Goal: Check status: Check status

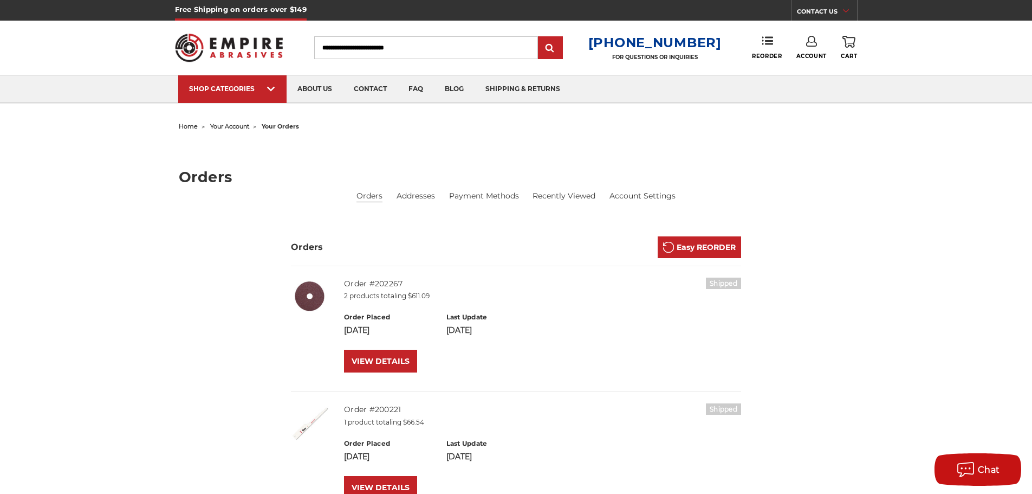
click at [810, 44] on icon at bounding box center [811, 41] width 11 height 11
click at [810, 68] on link "Account" at bounding box center [811, 70] width 77 height 21
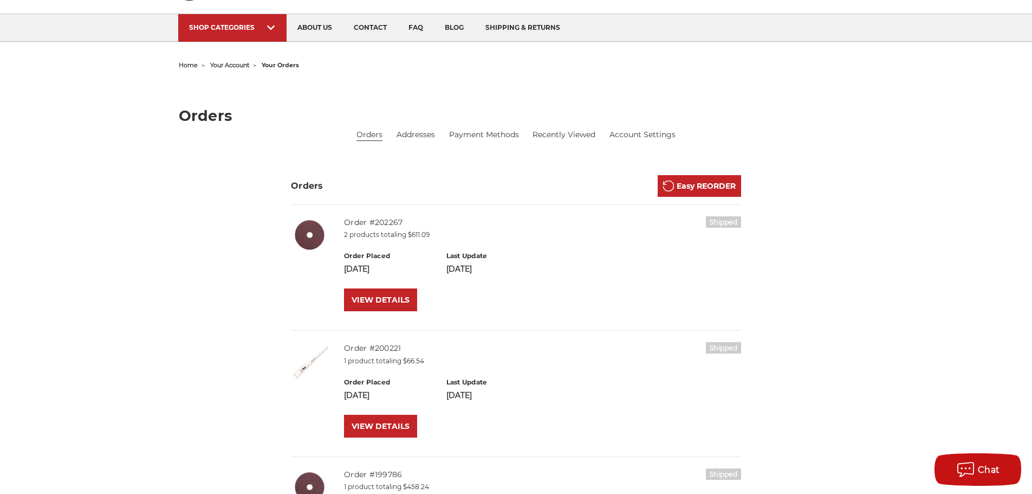
scroll to position [54, 0]
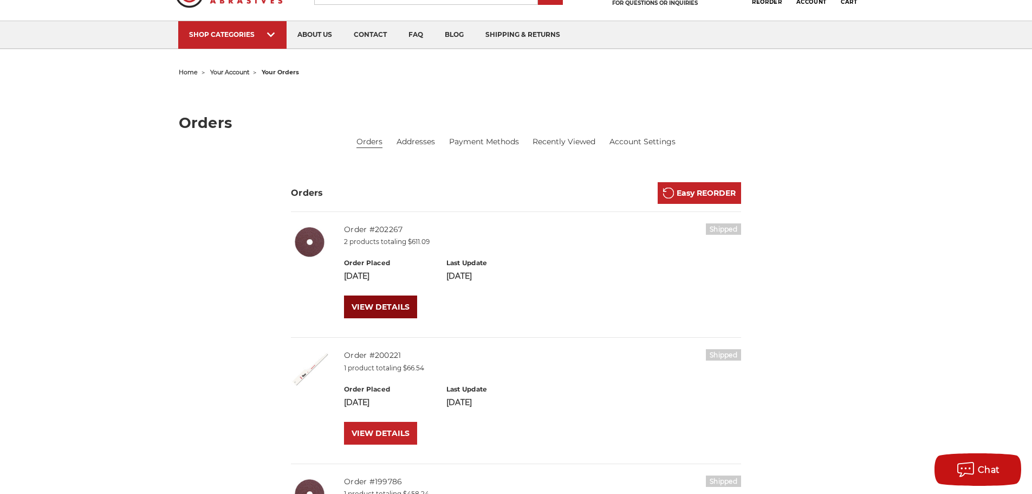
click at [394, 304] on link "VIEW DETAILS" at bounding box center [380, 306] width 73 height 23
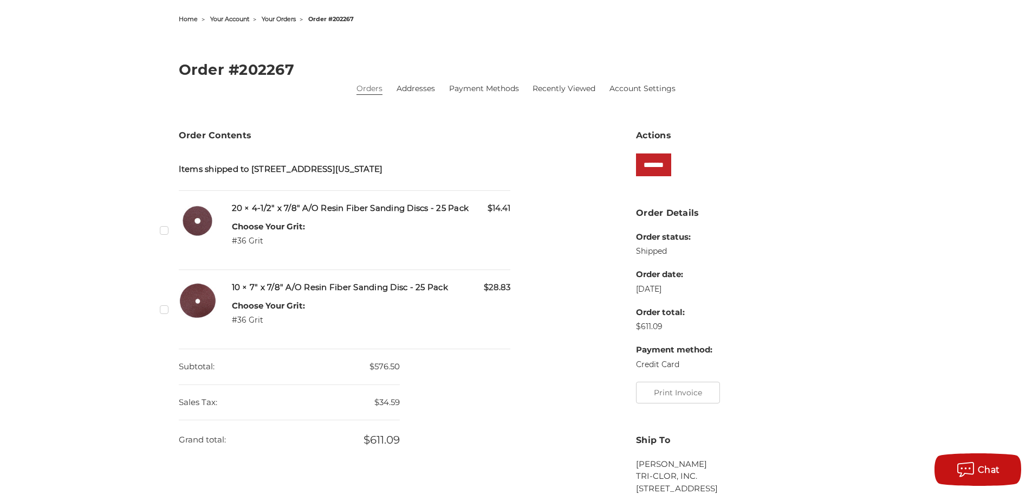
scroll to position [108, 0]
click at [676, 391] on button "Print Invoice" at bounding box center [678, 391] width 84 height 22
